Goal: Use online tool/utility: Utilize a website feature to perform a specific function

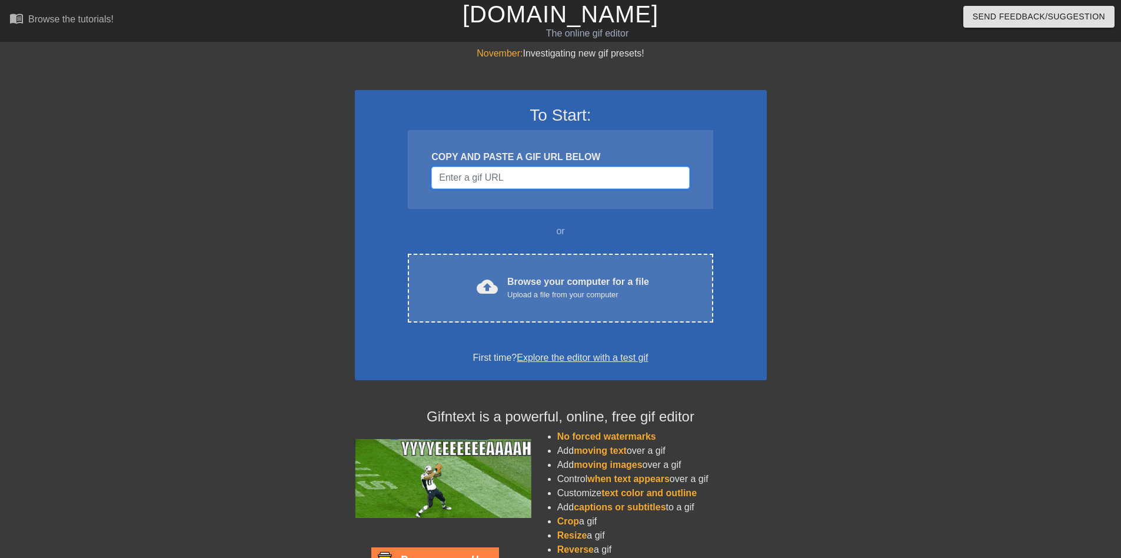
click at [480, 179] on input "Username" at bounding box center [560, 178] width 258 height 22
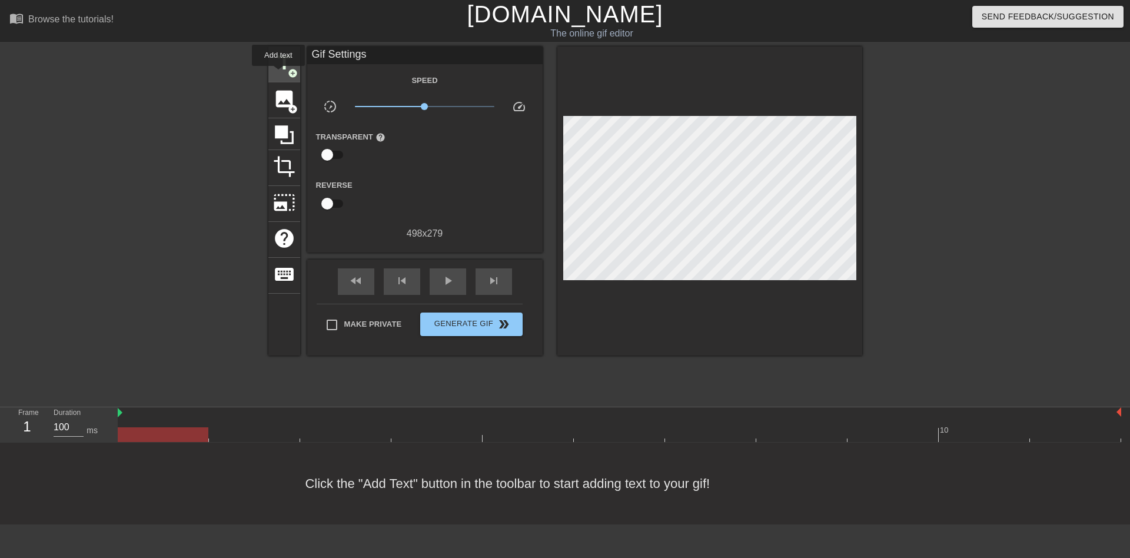
click at [278, 73] on span "title" at bounding box center [284, 63] width 22 height 22
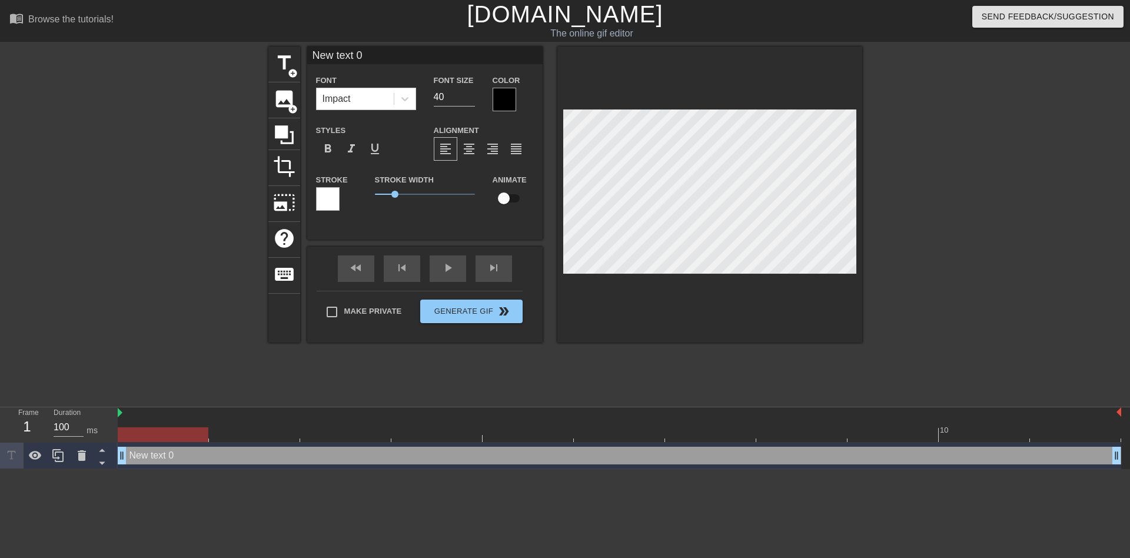
scroll to position [2, 3]
type input "W"
type textarea "W"
type input "Wh"
type textarea "Wh"
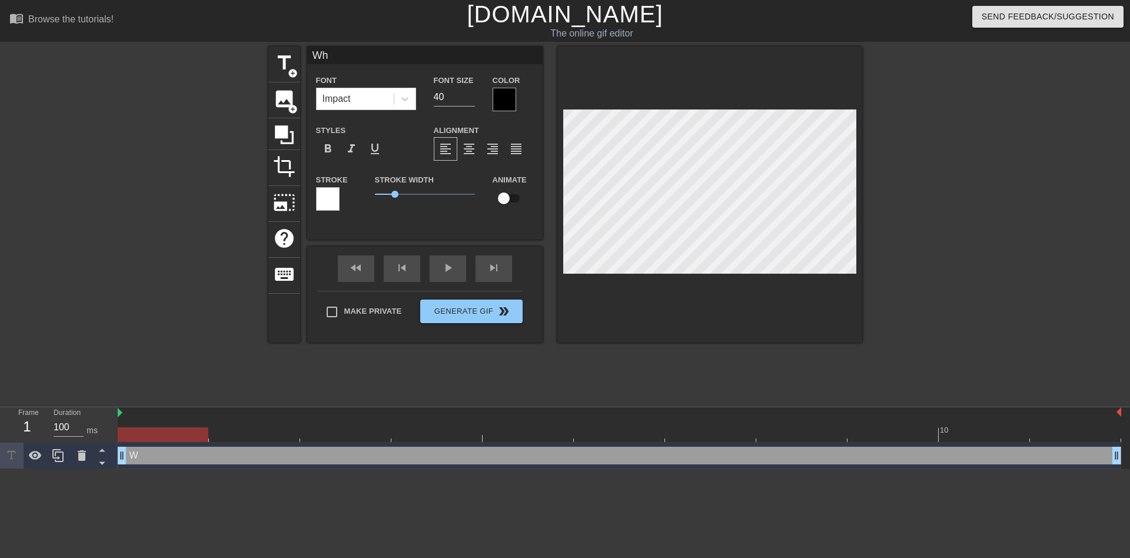
type input "Whe"
type textarea "Whe"
type input "When"
type textarea "When"
type input "When"
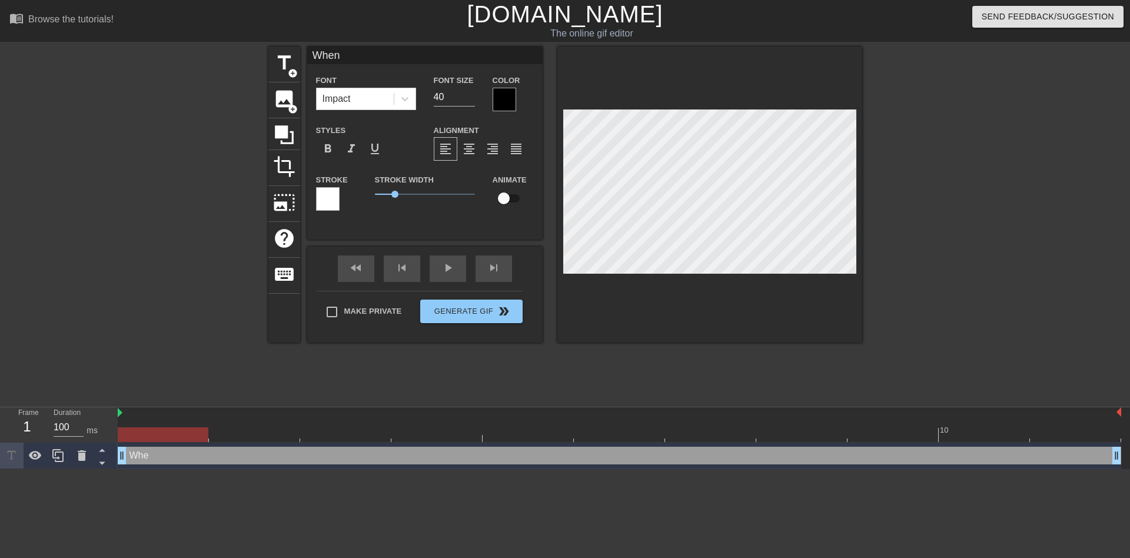
type textarea "When"
type input "When C"
type textarea "When C"
type input "When Co"
type textarea "When Co"
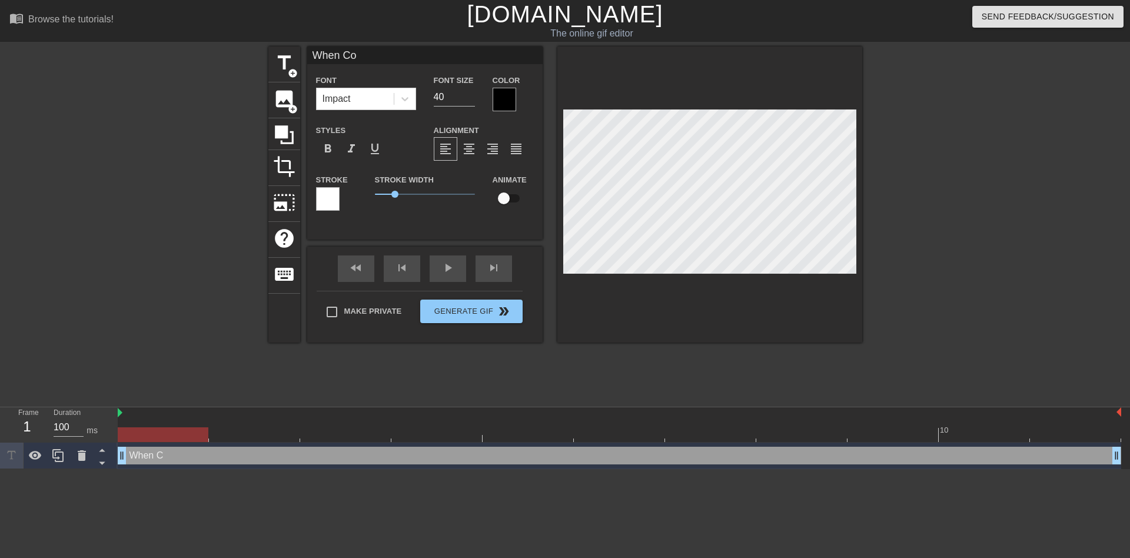
type input "When Col"
type textarea "When Col"
type input "When Coli"
type textarea "When Coli"
type input "When Colin"
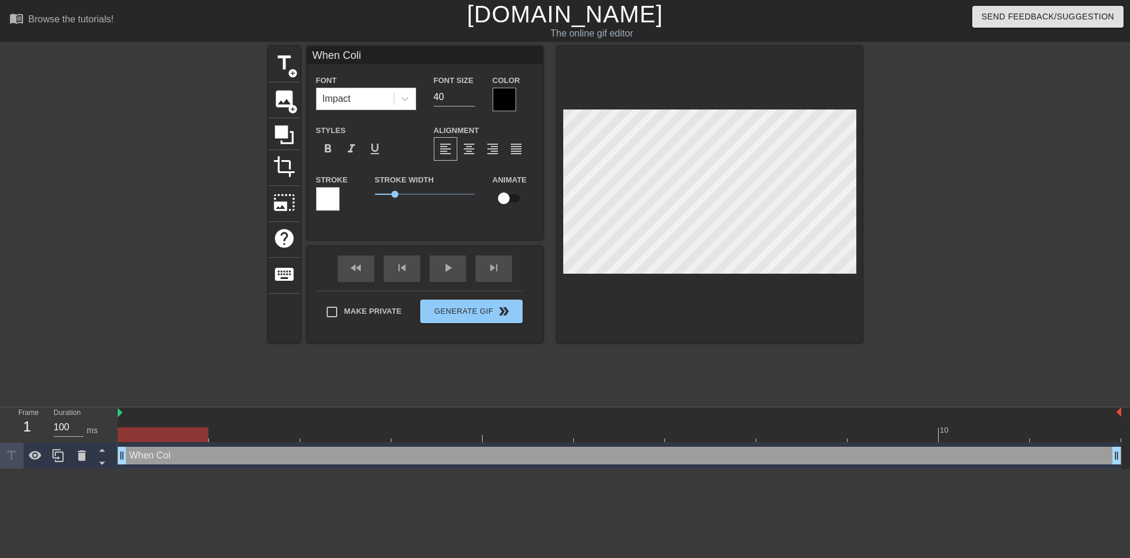
type textarea "When Colin"
type input "When Colin"
type textarea "When Colin"
type input "When Colin s"
type textarea "When Colin s"
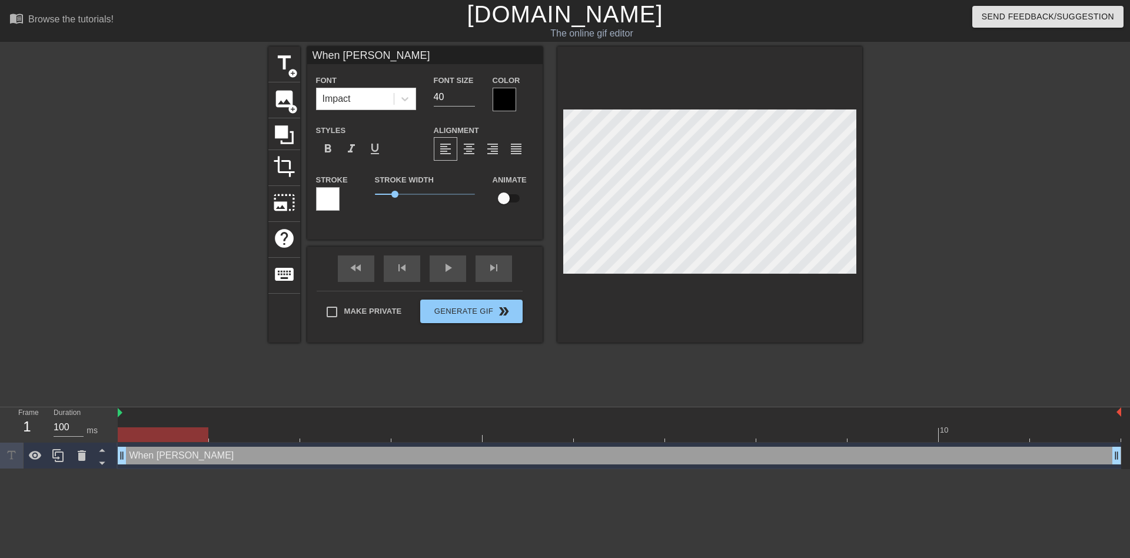
type input "When Colin sa"
type textarea "When Colin sa"
type input "When Colin say"
type textarea "When Colin say"
type input "When Colin says"
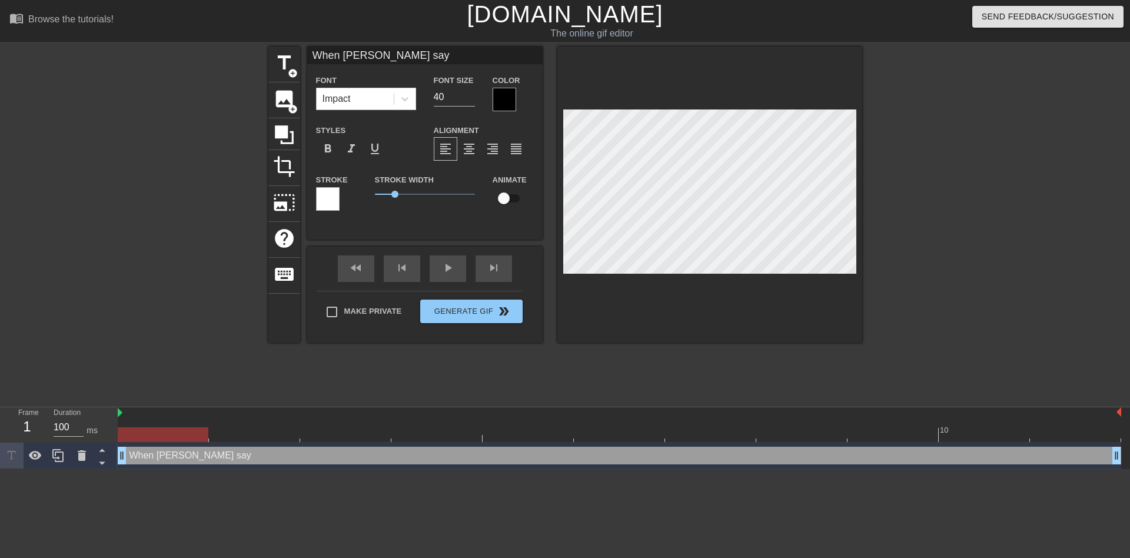
type textarea "When Colin says"
type input "When Colin says"
type textarea "When Colin says"
type input "When Colin says h"
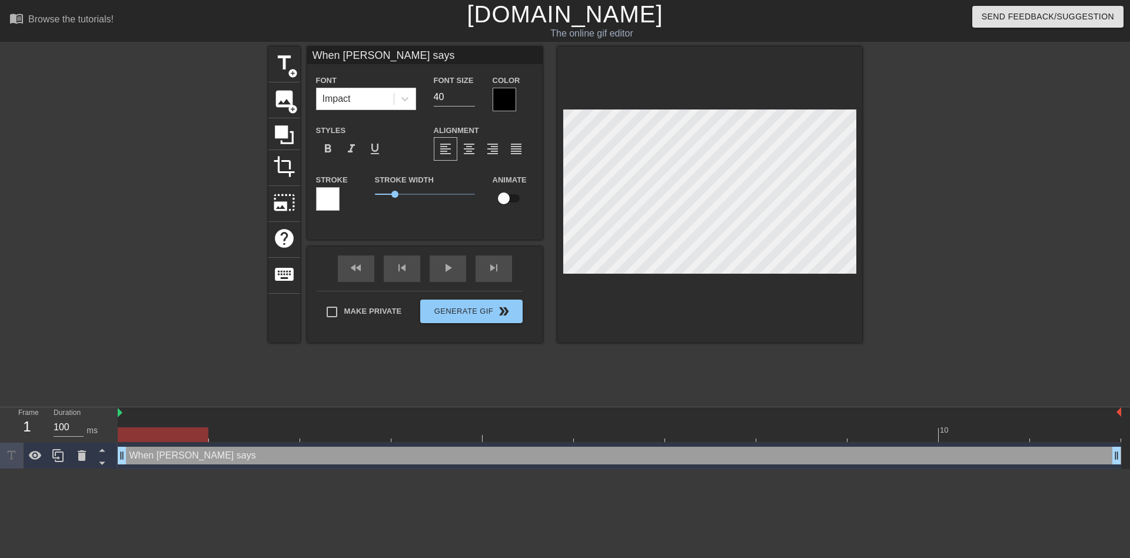
type textarea "When Colin says h"
type input "When Colin says he"
type textarea "When Colin says he"
type input "When Colin says he'"
type textarea "When Colin says he'"
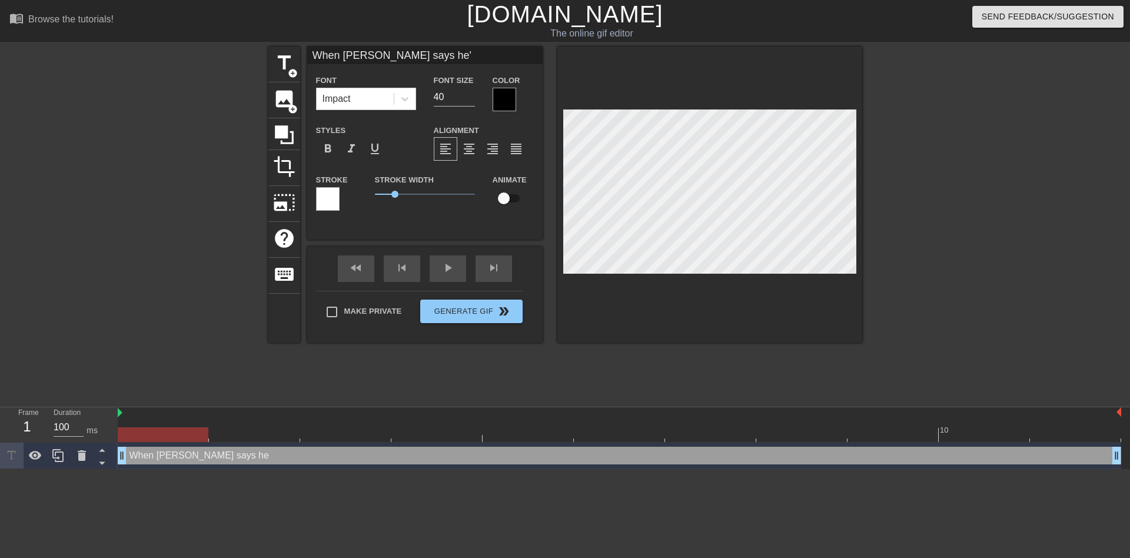
type input "When Colin says he's"
type textarea "When Colin says he's"
type input "When Colin says he's"
type textarea "When Colin says he's"
type input "When Colin says he's i"
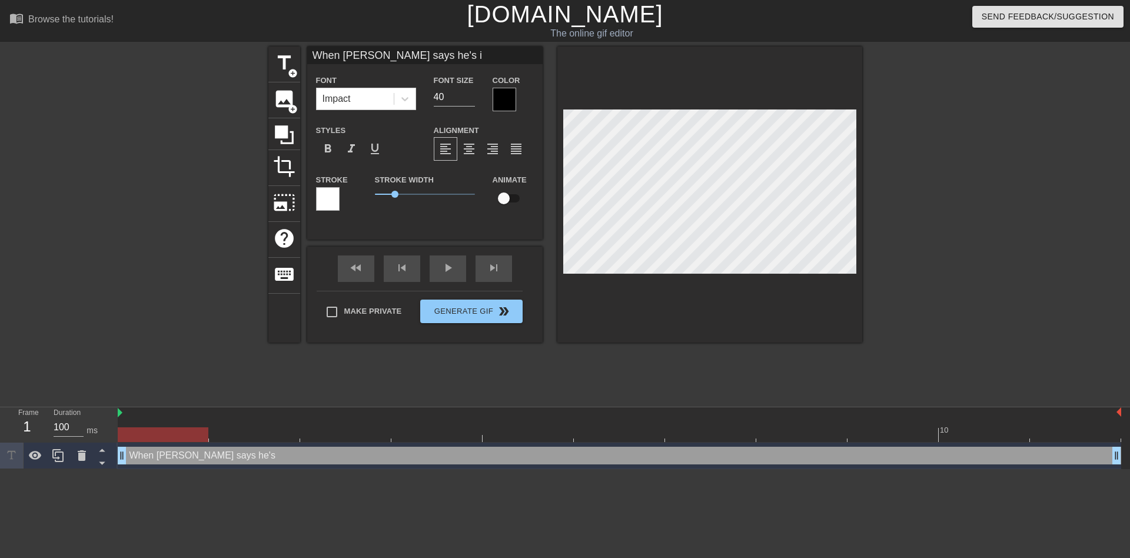
type textarea "When Colin says he's i"
type input "When Colin says he's in"
type textarea "When Colin says he's in"
type input "When Colin says he's in"
type textarea "When Colin says he's in"
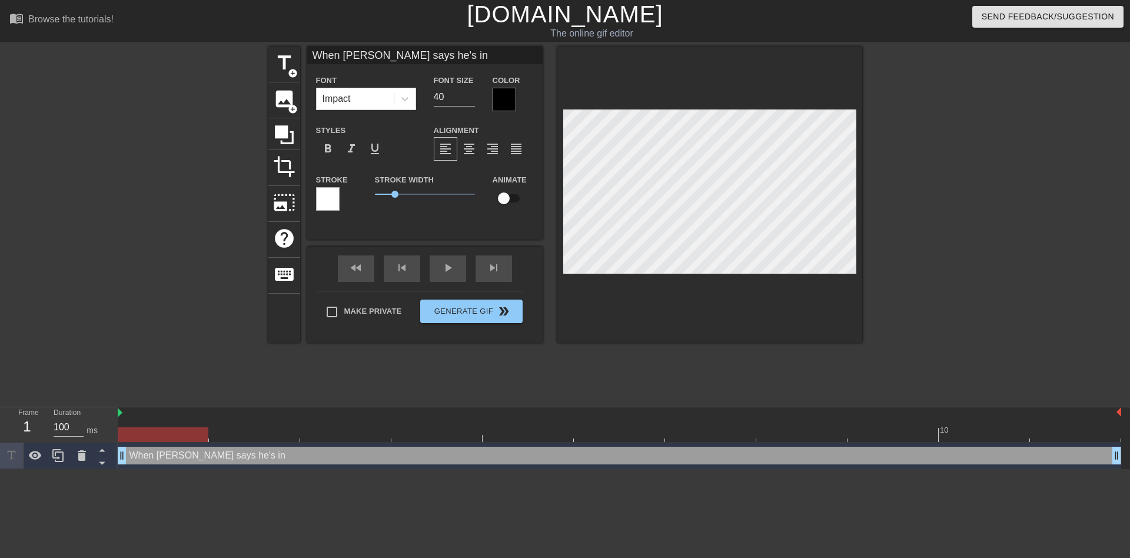
type input "When Colin says he's in V"
type textarea "When Colin says he's in V"
type input "When Colin says he's in VC"
type textarea "When Colin says he's in VC"
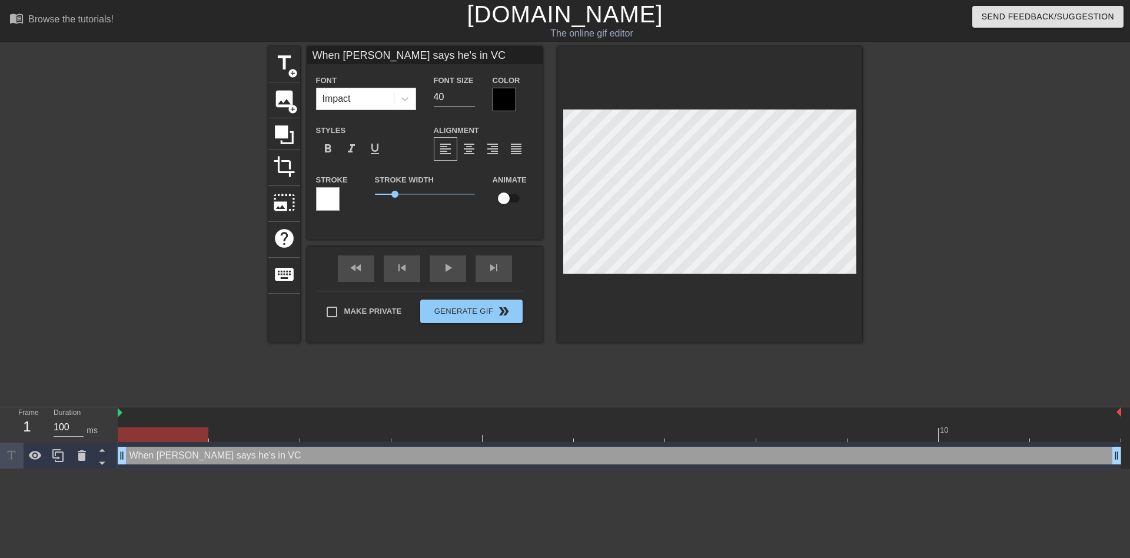
click at [931, 235] on div at bounding box center [964, 223] width 177 height 353
click at [768, 358] on div "title add_circle image add_circle crop photo_size_select_large help keyboard Wh…" at bounding box center [565, 223] width 594 height 353
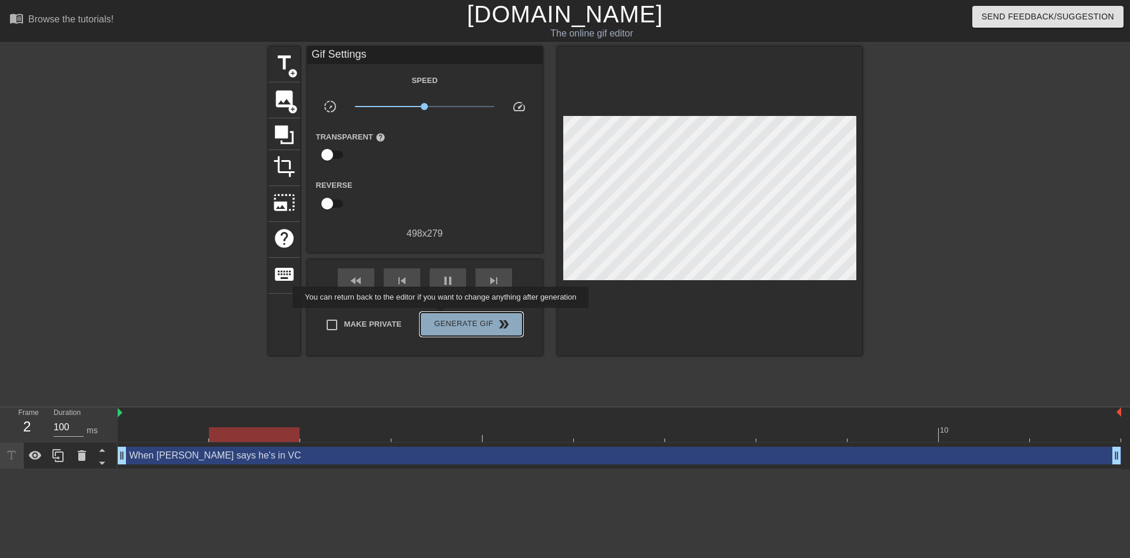
click at [442, 317] on span "Generate Gif double_arrow" at bounding box center [471, 324] width 92 height 14
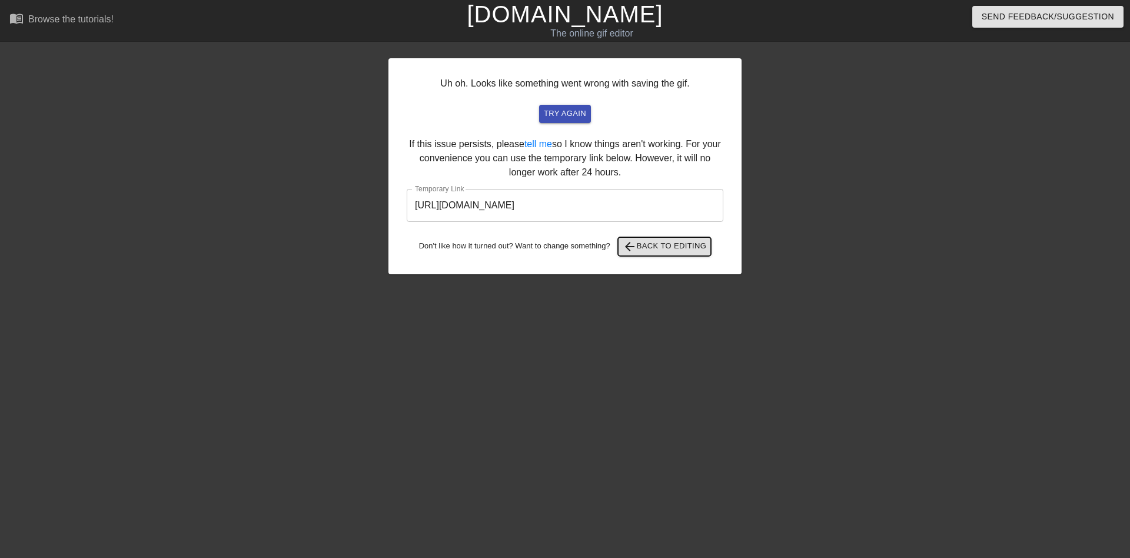
click at [636, 244] on span "arrow_back" at bounding box center [630, 247] width 14 height 14
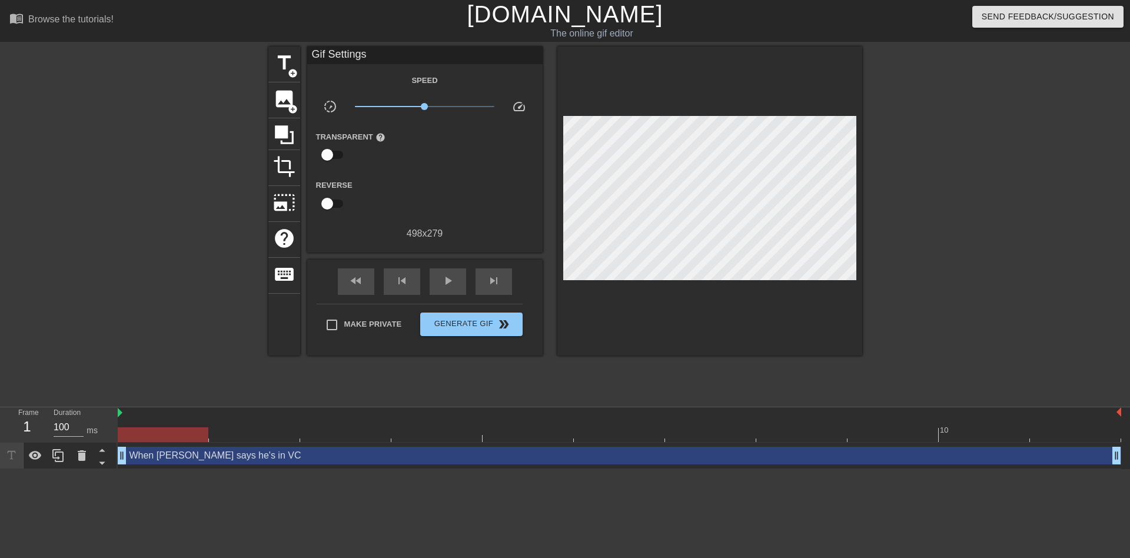
drag, startPoint x: 164, startPoint y: 432, endPoint x: 121, endPoint y: 383, distance: 65.5
click at [121, 383] on div at bounding box center [166, 223] width 177 height 353
drag, startPoint x: 556, startPoint y: 264, endPoint x: 1050, endPoint y: 163, distance: 504.1
click at [1050, 163] on div at bounding box center [964, 223] width 177 height 353
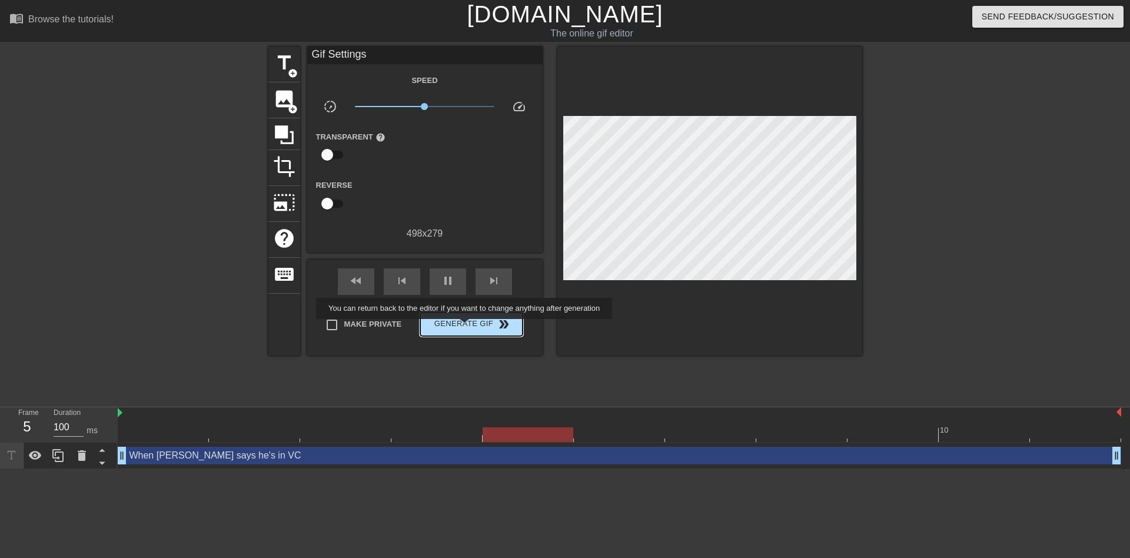
click at [466, 327] on span "Generate Gif double_arrow" at bounding box center [471, 324] width 92 height 14
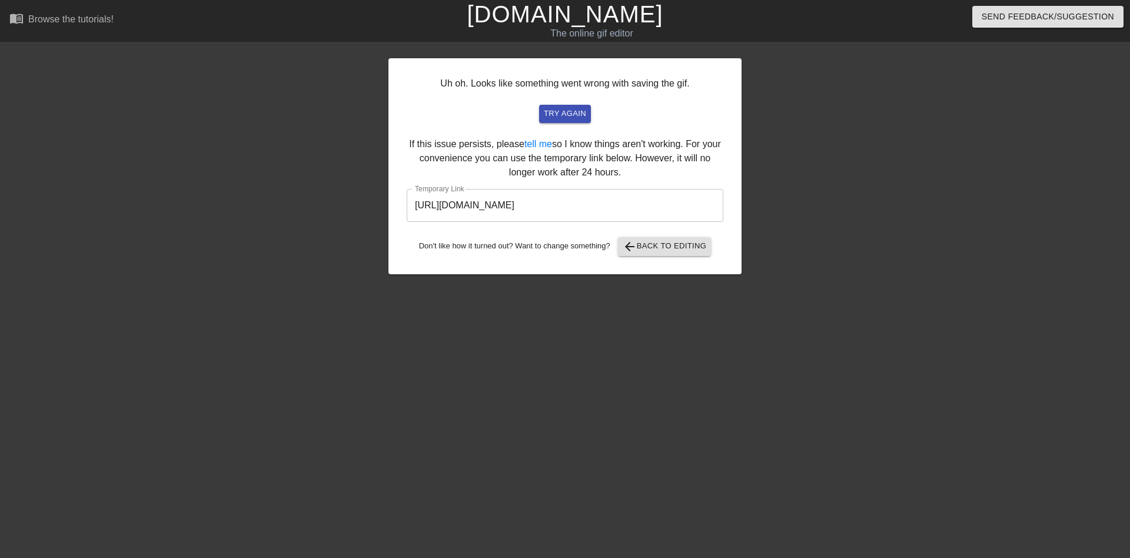
drag, startPoint x: 712, startPoint y: 119, endPoint x: 296, endPoint y: 77, distance: 417.7
click at [296, 77] on div at bounding box center [286, 223] width 177 height 353
click at [527, 198] on input "https://www.gifntext.com/temp_generations/DKlYitnV.gif" at bounding box center [565, 205] width 317 height 33
